Goal: Entertainment & Leisure: Consume media (video, audio)

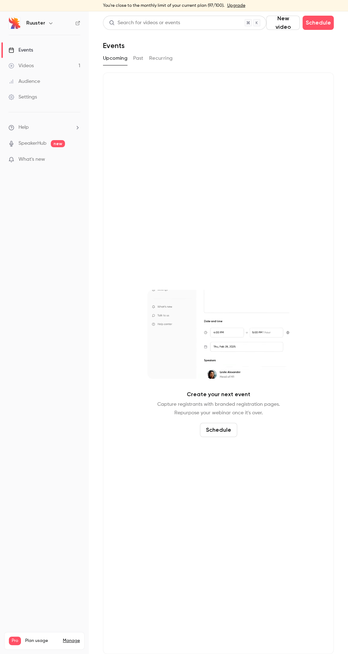
click at [64, 67] on link "Videos 1" at bounding box center [44, 66] width 89 height 16
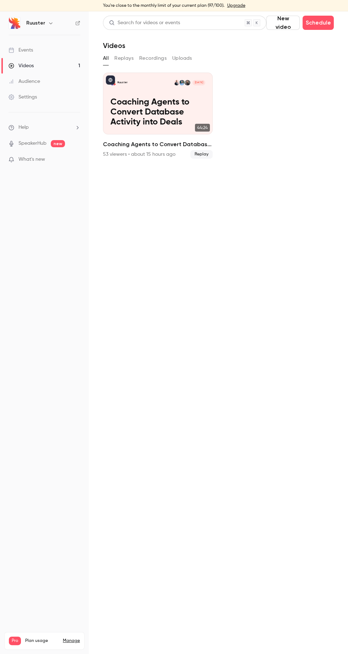
click at [157, 100] on p "Coaching Agents to Convert Database Activity into Deals" at bounding box center [158, 112] width 95 height 30
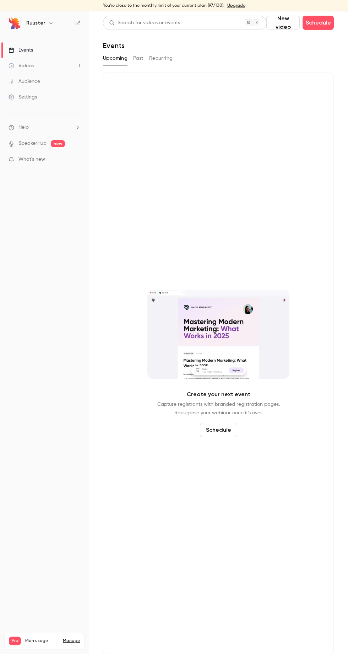
click at [142, 59] on button "Past" at bounding box center [138, 58] width 10 height 11
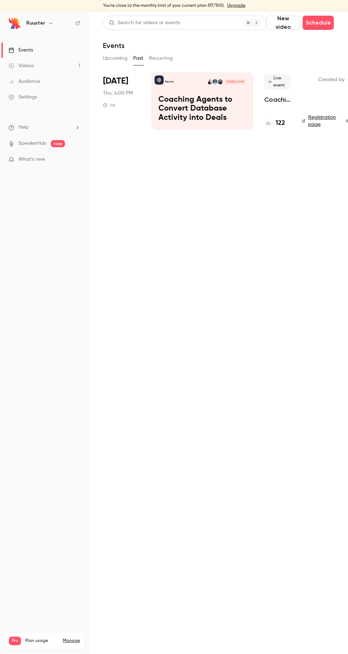
click at [59, 60] on link "Videos 1" at bounding box center [44, 66] width 89 height 16
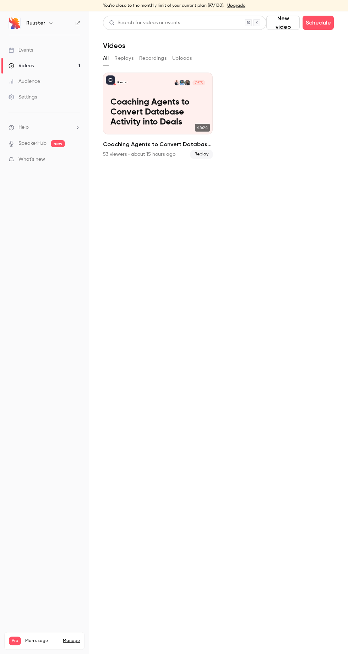
click at [146, 103] on p "Coaching Agents to Convert Database Activity into Deals" at bounding box center [158, 112] width 95 height 30
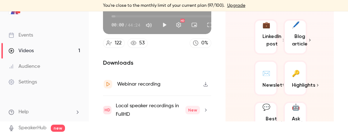
scroll to position [23, 0]
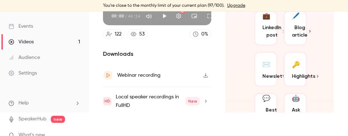
click at [307, 73] on span "Highlights" at bounding box center [303, 76] width 23 height 7
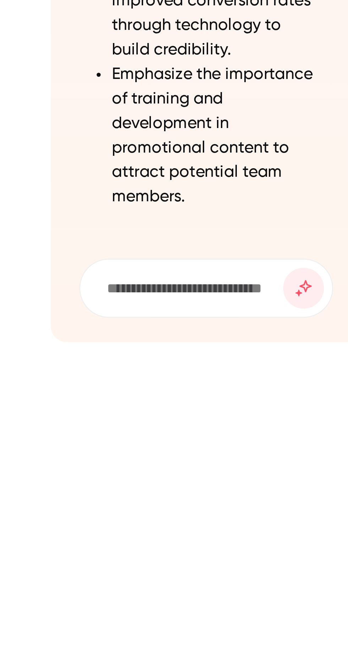
scroll to position [51, 0]
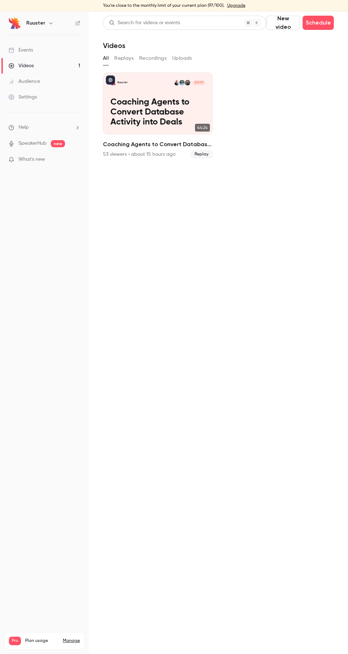
click at [57, 71] on link "Videos 1" at bounding box center [44, 66] width 89 height 16
click at [158, 117] on p "Coaching Agents to Convert Database Activity into Deals" at bounding box center [158, 112] width 95 height 30
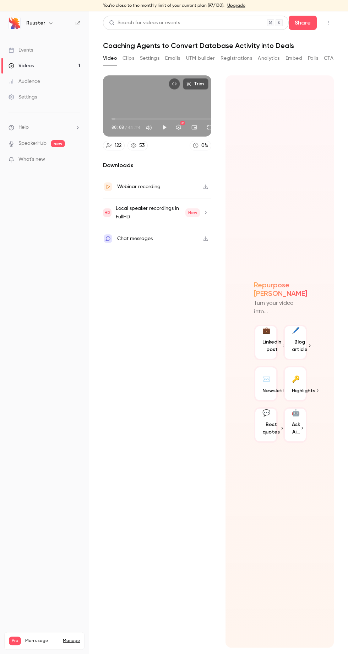
click at [134, 57] on button "Clips" at bounding box center [129, 58] width 12 height 11
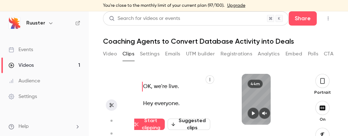
click at [193, 129] on button "Suggested clips" at bounding box center [189, 124] width 43 height 11
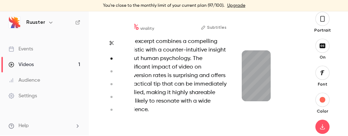
scroll to position [6, 0]
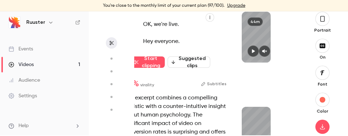
type input "*"
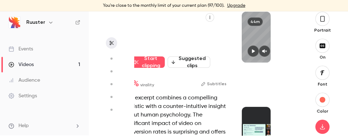
scroll to position [0, 0]
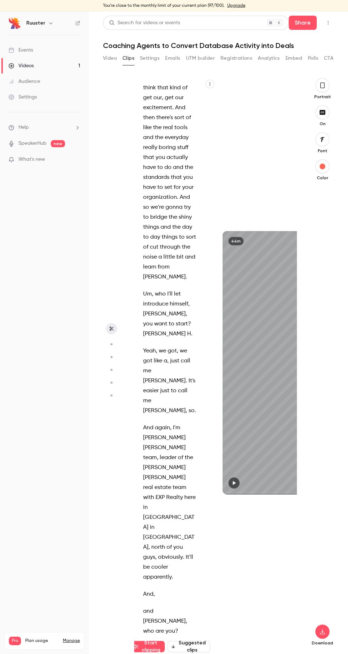
click at [109, 393] on icon "button" at bounding box center [111, 395] width 6 height 5
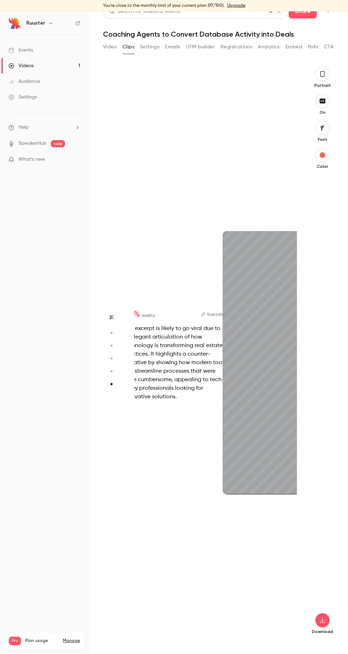
click at [270, 383] on div "26s" at bounding box center [297, 362] width 148 height 263
click at [282, 365] on div "26s" at bounding box center [297, 362] width 148 height 263
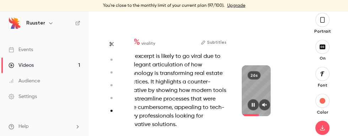
click at [267, 107] on span at bounding box center [256, 115] width 28 height 16
click at [267, 103] on icon "button" at bounding box center [265, 105] width 5 height 4
click at [237, 103] on div "80 % virality Subtitles This excerpt is likely to go viral due to its elegant a…" at bounding box center [175, 84] width 126 height 114
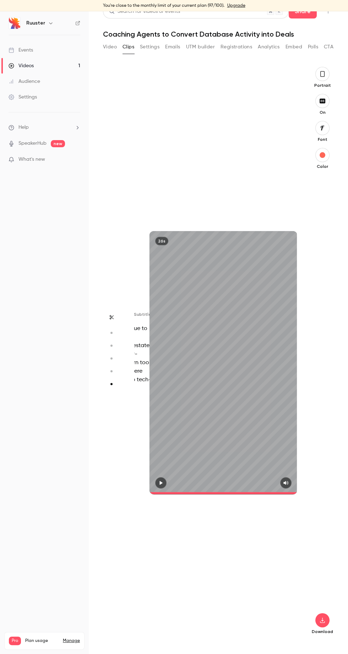
click at [176, 163] on div "26s" at bounding box center [183, 362] width 81 height 569
click at [126, 447] on section "Start clipping Suggested clips 44m 92 % virality Subtitles This excerpt combine…" at bounding box center [218, 360] width 231 height 587
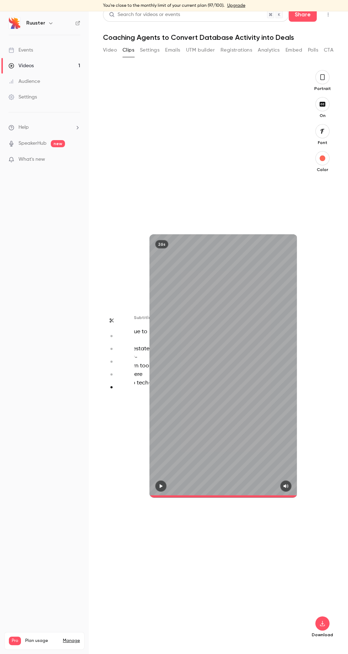
scroll to position [51, 0]
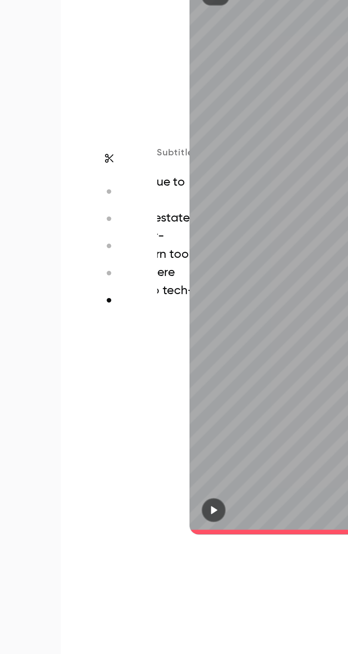
type input "****"
